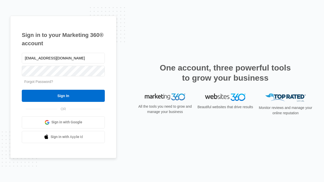
type input "[EMAIL_ADDRESS][DOMAIN_NAME]"
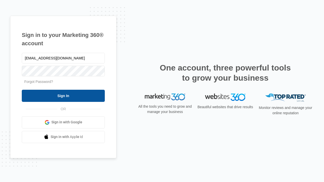
click at [63, 96] on input "Sign In" at bounding box center [63, 96] width 83 height 12
